Goal: Information Seeking & Learning: Learn about a topic

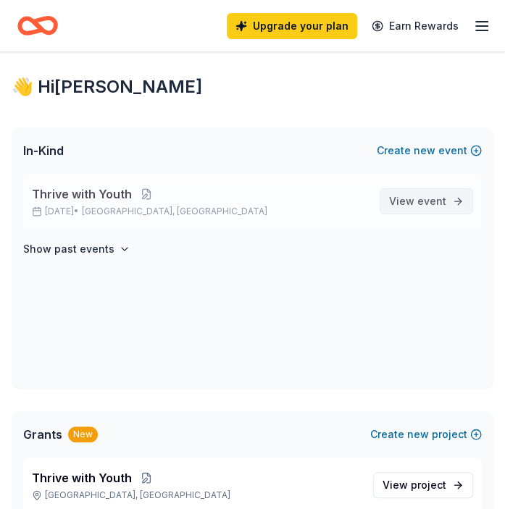
click at [415, 201] on span "View event" at bounding box center [417, 201] width 57 height 17
click at [417, 207] on span "View event" at bounding box center [417, 201] width 57 height 17
click at [422, 203] on span "event" at bounding box center [431, 201] width 29 height 12
click at [102, 206] on p "[DATE] • [GEOGRAPHIC_DATA], [GEOGRAPHIC_DATA]" at bounding box center [200, 212] width 336 height 12
click at [434, 212] on link "View event" at bounding box center [425, 201] width 93 height 26
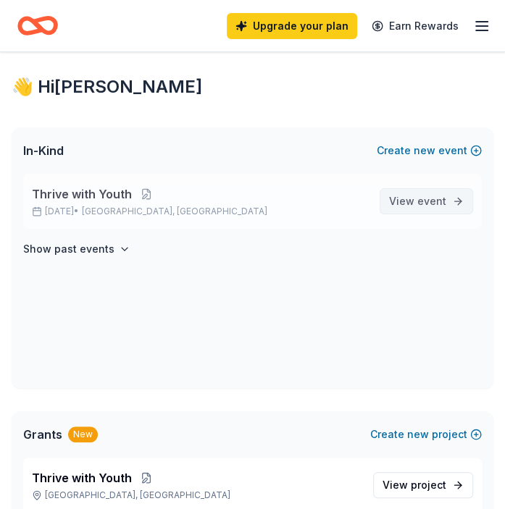
click at [421, 202] on span "event" at bounding box center [431, 201] width 29 height 12
click at [432, 197] on span "event" at bounding box center [431, 201] width 29 height 12
click at [432, 196] on span "event" at bounding box center [431, 201] width 29 height 12
click at [405, 202] on span "View event" at bounding box center [417, 201] width 57 height 17
click at [447, 204] on link "View event" at bounding box center [425, 201] width 93 height 26
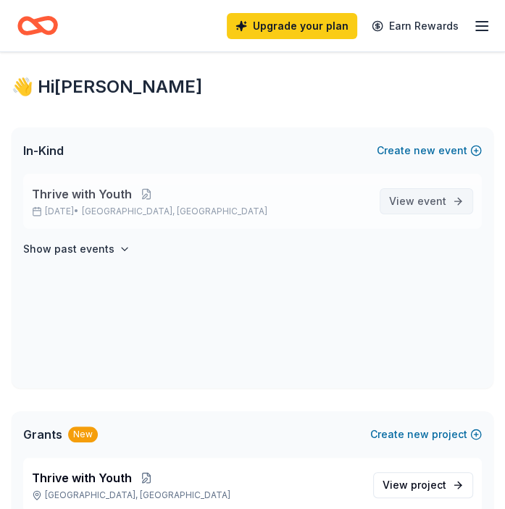
click at [447, 204] on link "View event" at bounding box center [425, 201] width 93 height 26
click at [461, 203] on link "View event" at bounding box center [425, 201] width 93 height 26
click at [455, 205] on link "View event" at bounding box center [425, 201] width 93 height 26
click at [49, 193] on span "Thrive with Youth" at bounding box center [82, 193] width 100 height 17
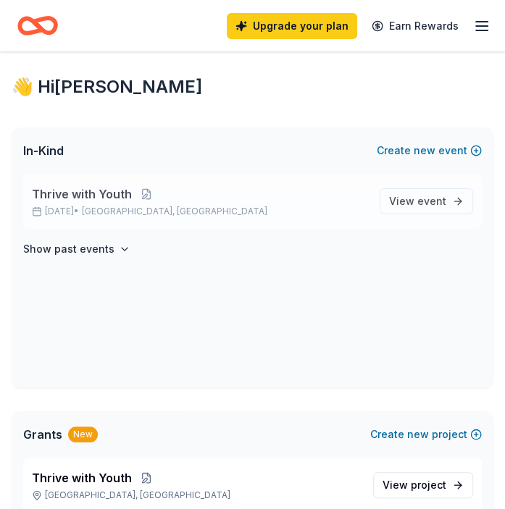
click at [71, 193] on span "Thrive with Youth" at bounding box center [82, 193] width 100 height 17
click at [98, 204] on div "Thrive with Youth [DATE] • [GEOGRAPHIC_DATA], [GEOGRAPHIC_DATA]" at bounding box center [200, 201] width 336 height 32
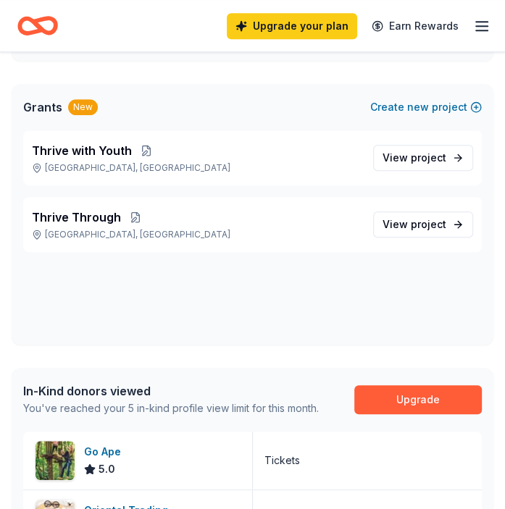
scroll to position [345, 0]
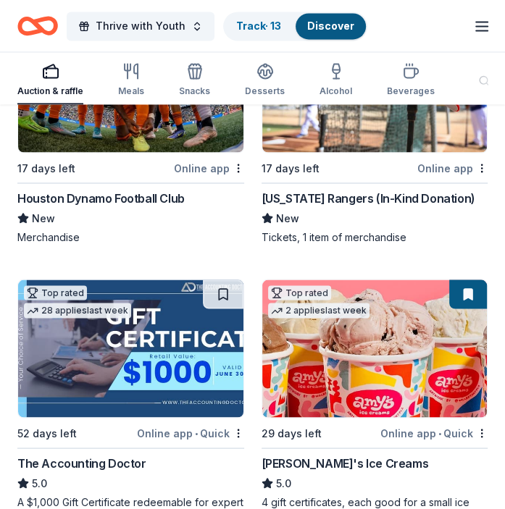
scroll to position [1087, 0]
